Goal: Task Accomplishment & Management: Use online tool/utility

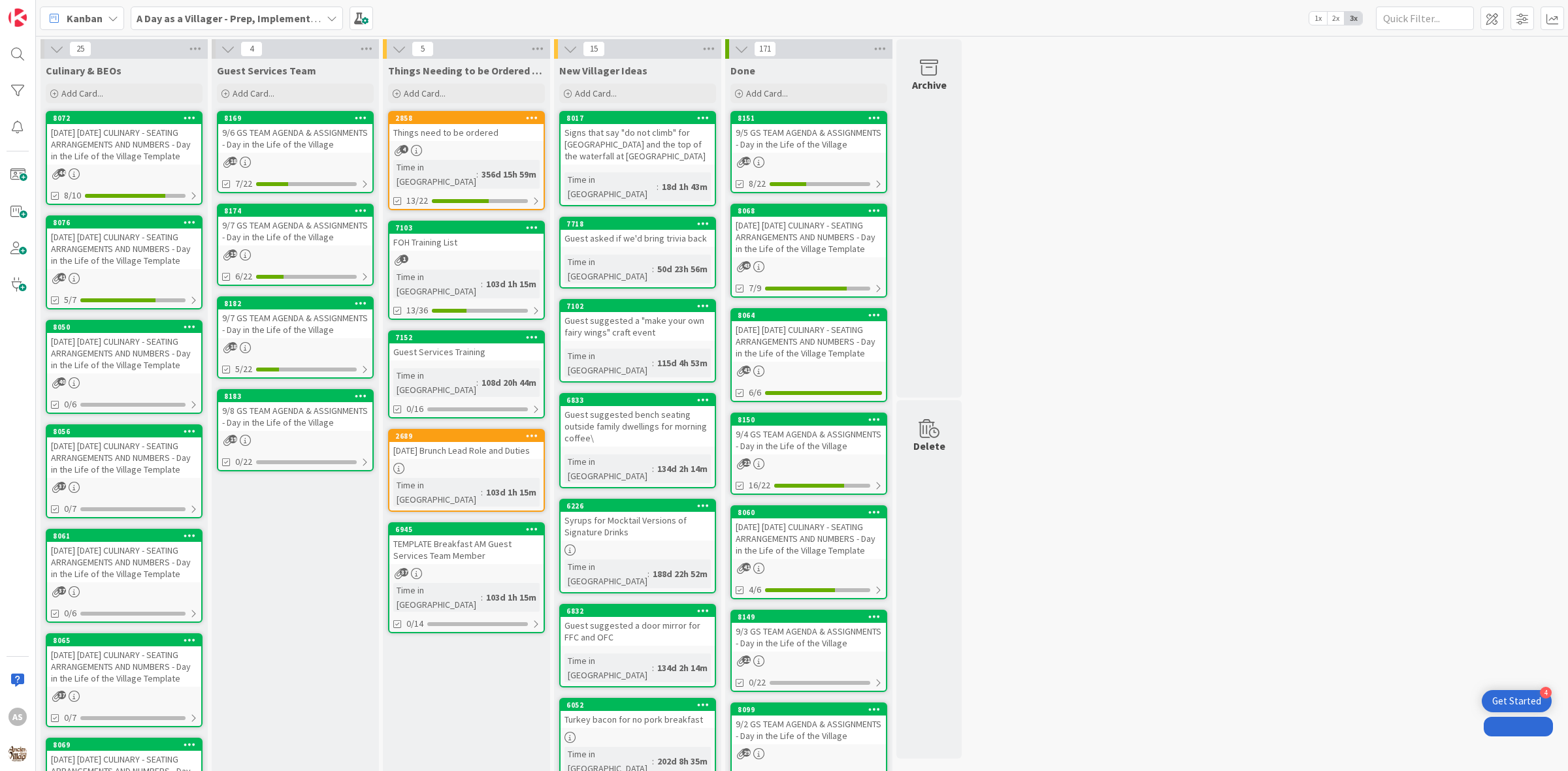
drag, startPoint x: 0, startPoint y: 0, endPoint x: 511, endPoint y: 150, distance: 532.6
click at [511, 150] on div "4" at bounding box center [466, 150] width 154 height 11
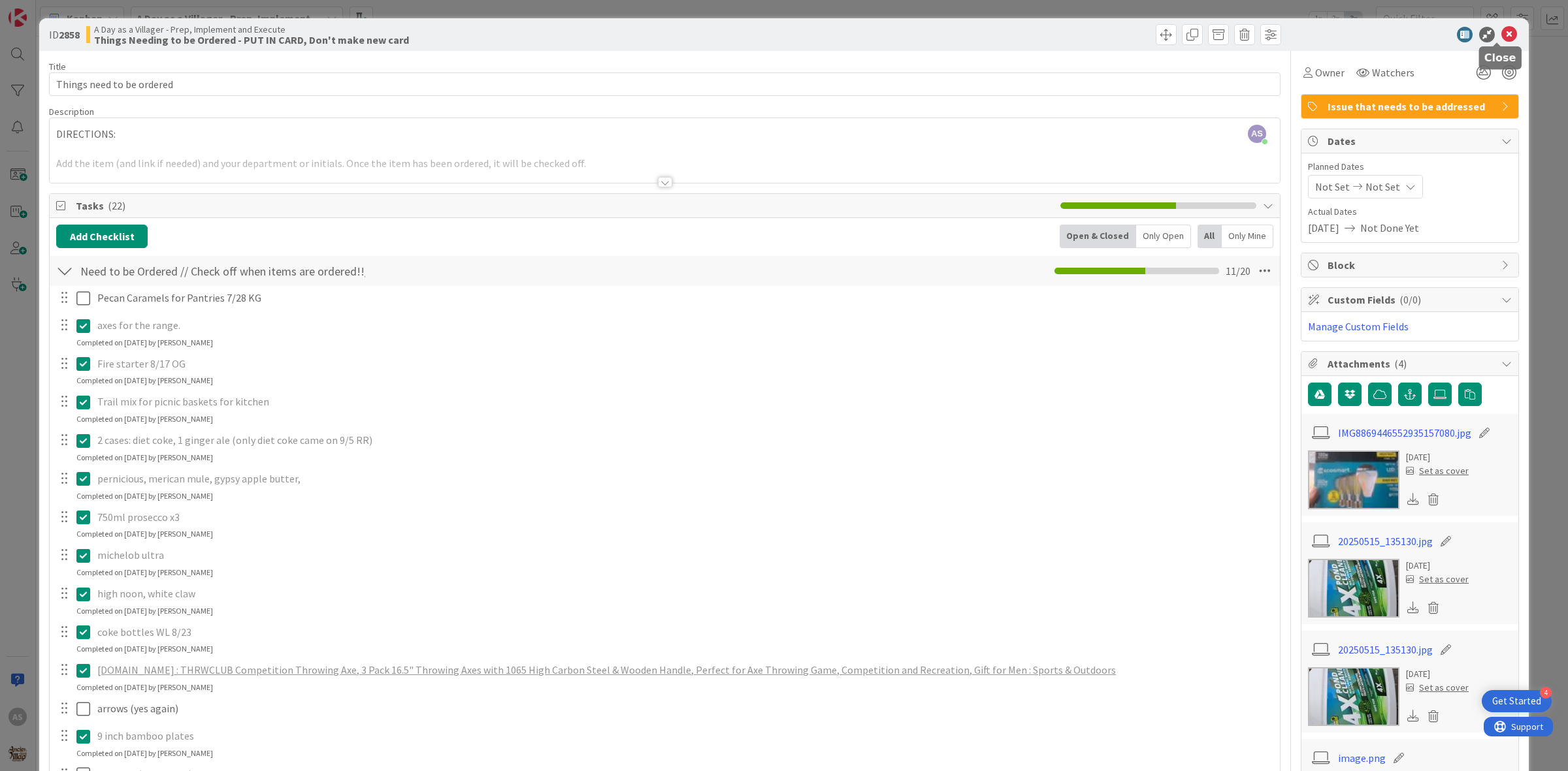
click at [1501, 33] on icon at bounding box center [1509, 34] width 16 height 16
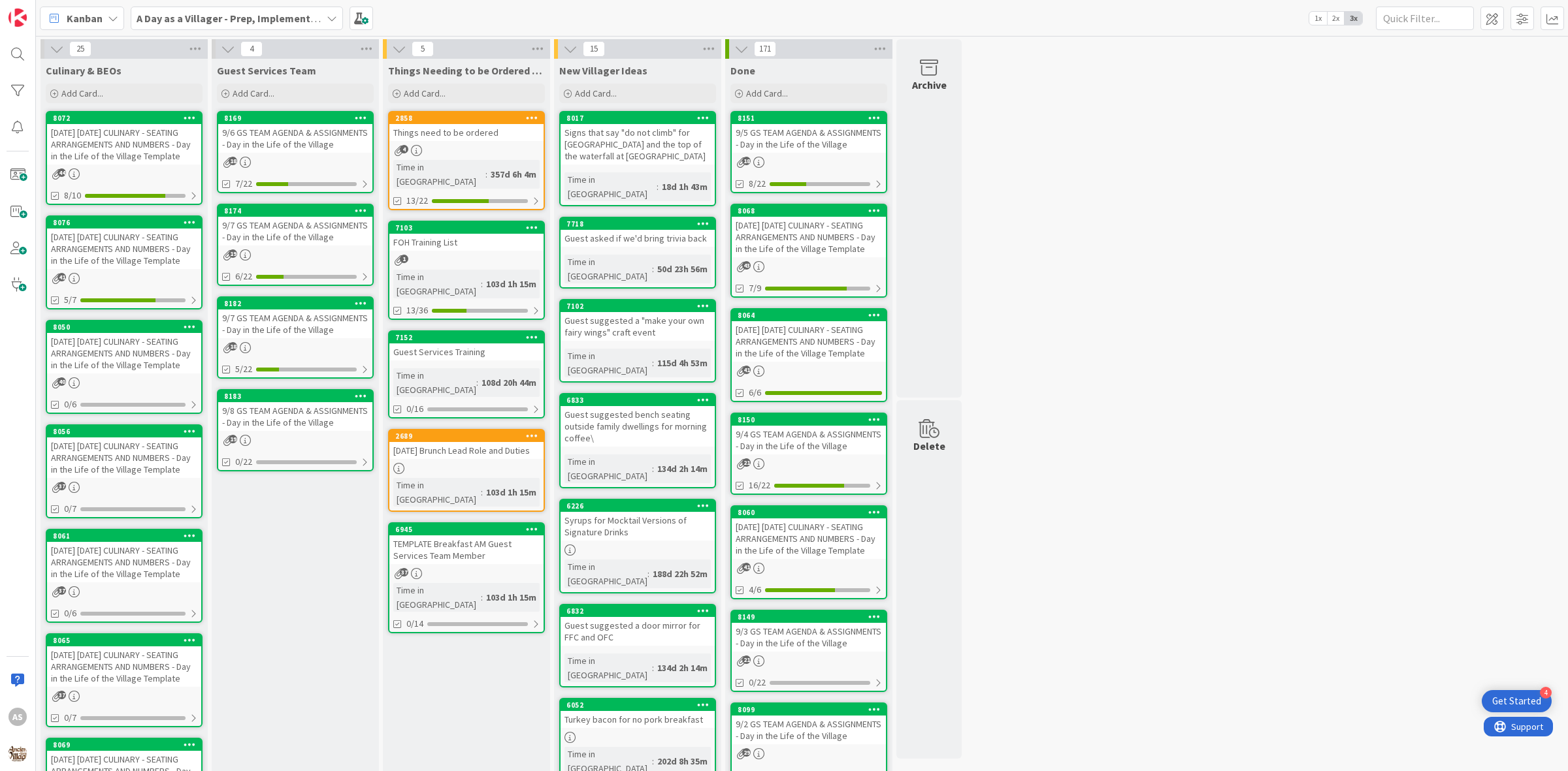
click at [122, 334] on div "[DATE] [DATE] CULINARY - SEATING ARRANGEMENTS AND NUMBERS - Day in the Life of …" at bounding box center [124, 353] width 154 height 40
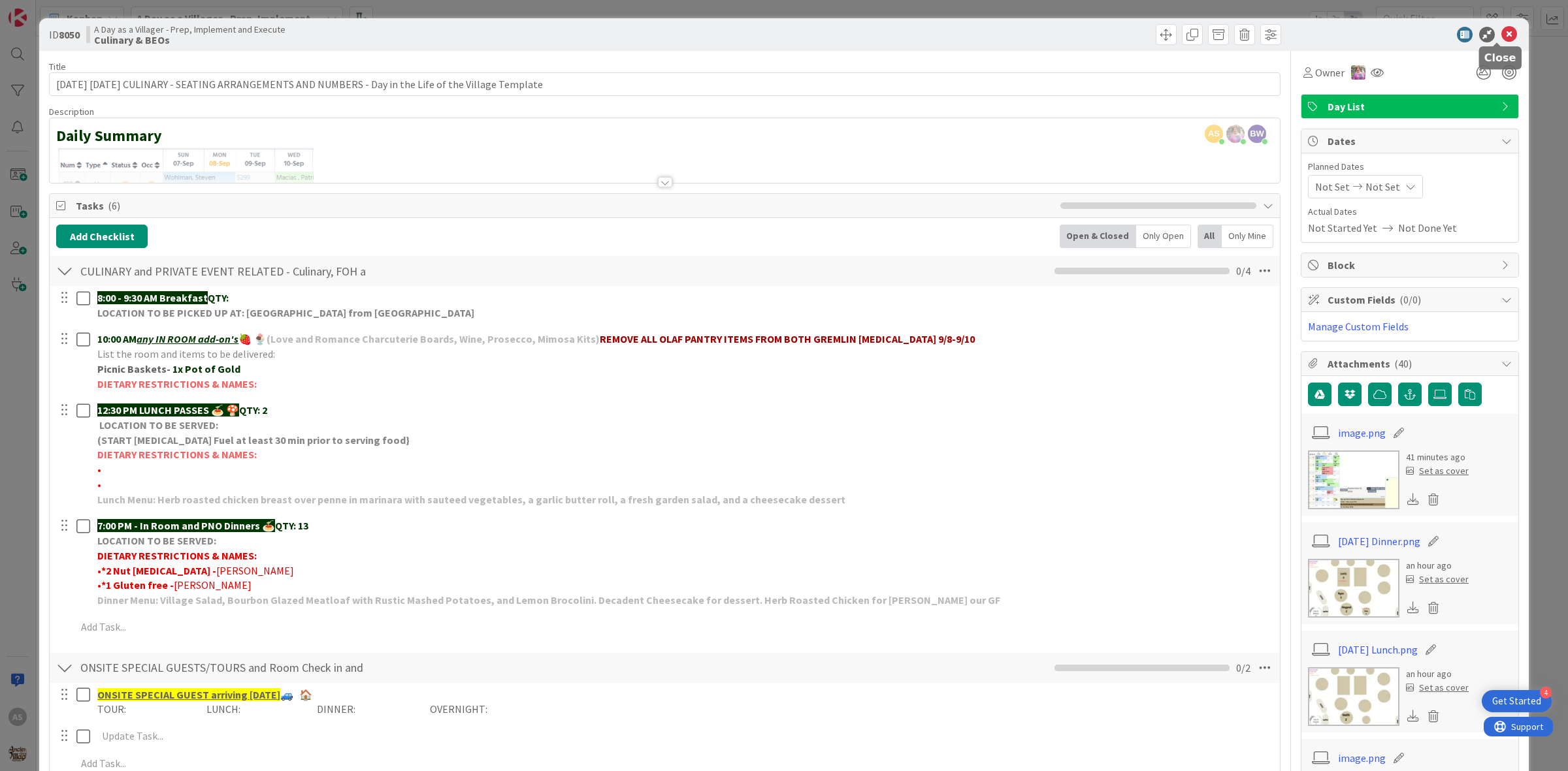
drag, startPoint x: 1498, startPoint y: 38, endPoint x: 1491, endPoint y: 38, distance: 7.0
click at [1501, 37] on icon at bounding box center [1509, 34] width 16 height 16
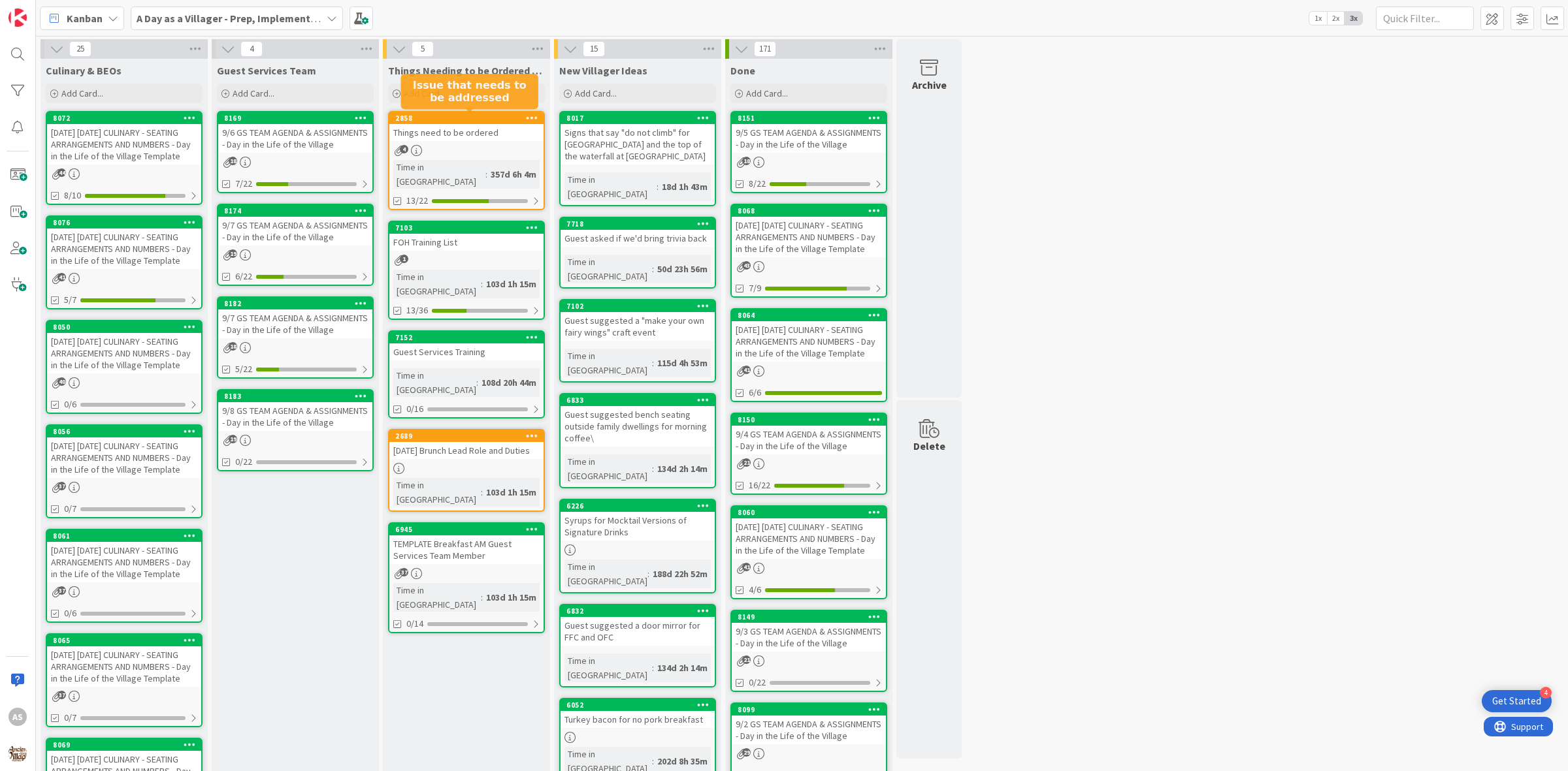
click at [463, 138] on div "Things need to be ordered" at bounding box center [466, 132] width 154 height 17
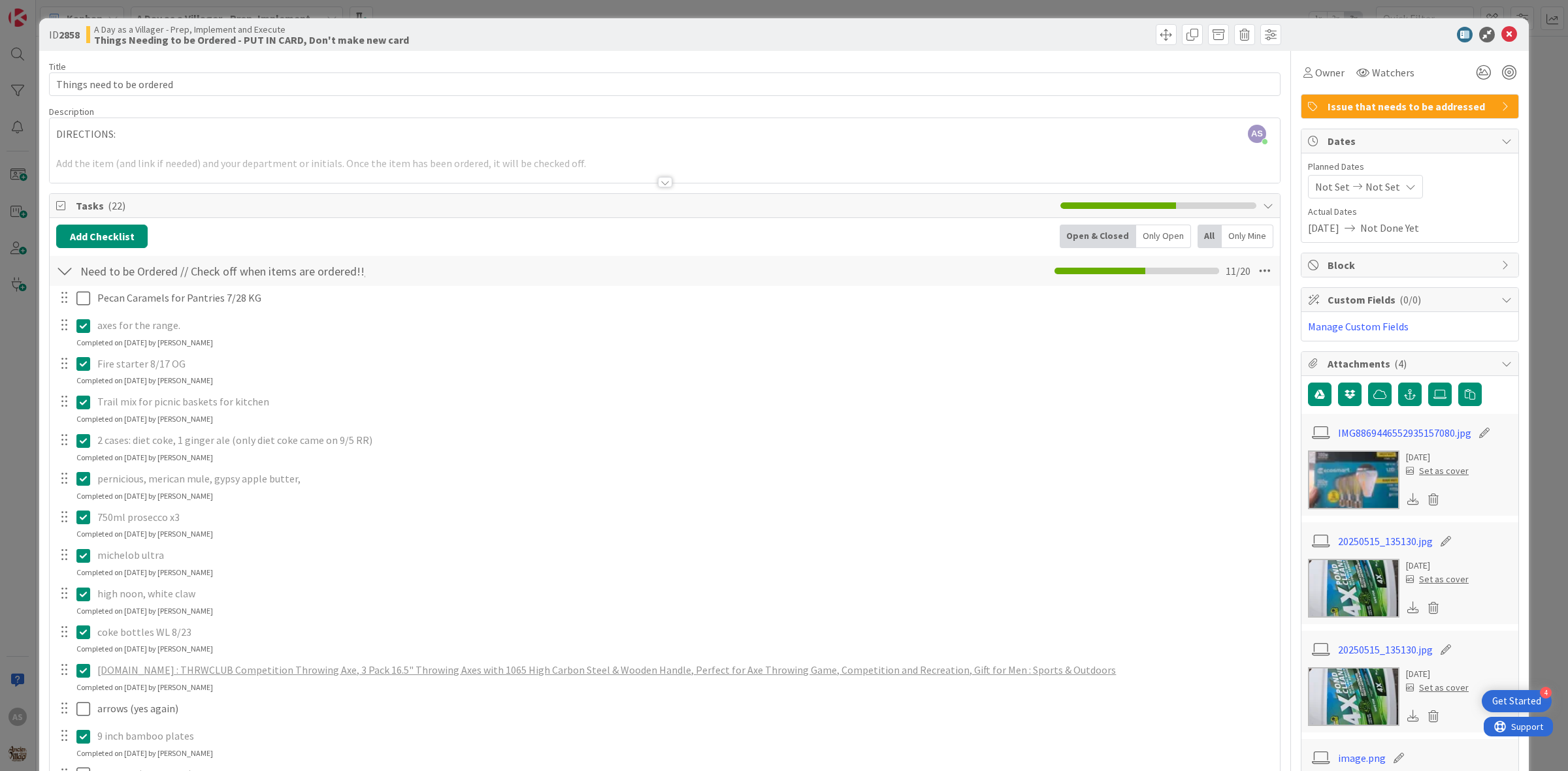
click at [85, 399] on icon at bounding box center [83, 402] width 14 height 16
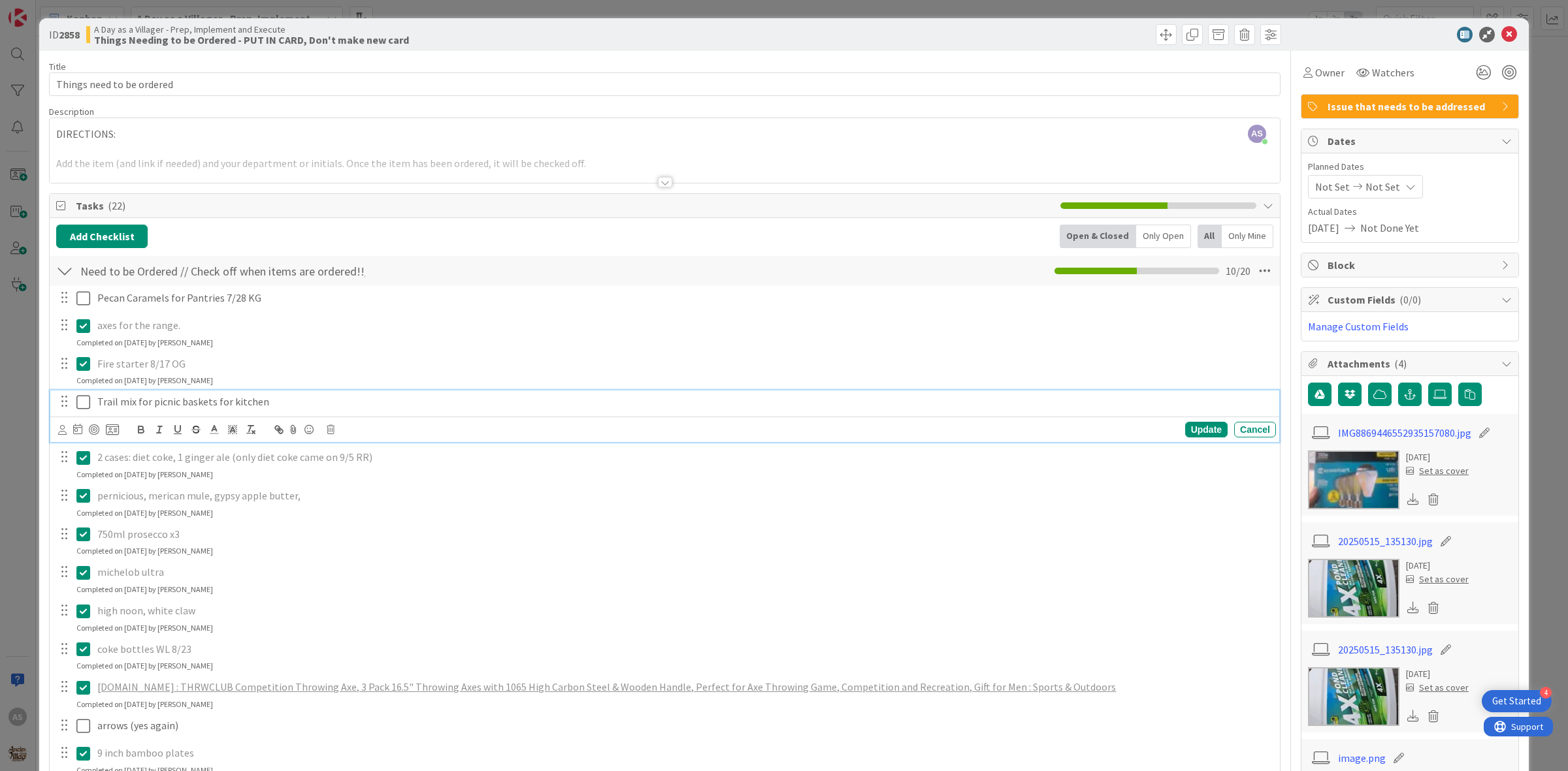
click at [312, 403] on p "Trail mix for picnic baskets for kitchen" at bounding box center [684, 402] width 1173 height 15
click at [332, 433] on icon at bounding box center [330, 429] width 8 height 9
click at [360, 487] on div "Delete" at bounding box center [364, 485] width 48 height 23
